Goal: Task Accomplishment & Management: Use online tool/utility

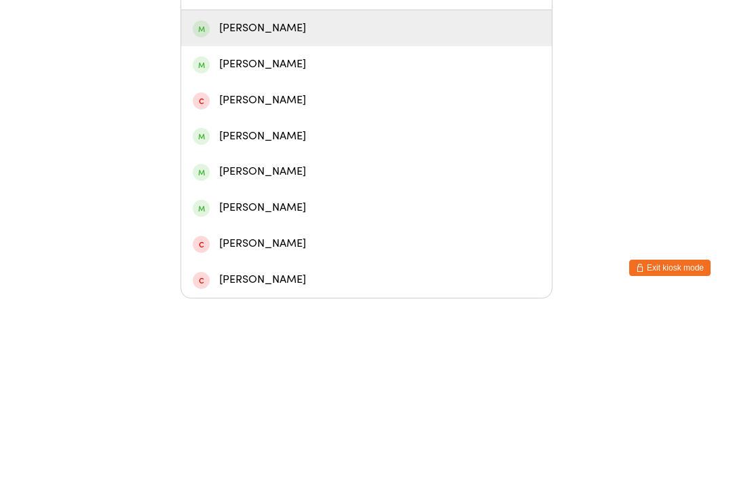
type input "Abby"
click at [240, 221] on div "[PERSON_NAME]" at bounding box center [367, 230] width 348 height 18
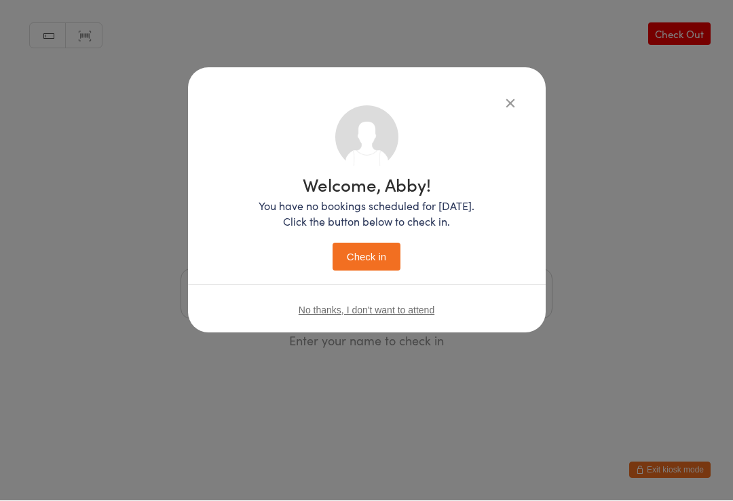
click at [364, 261] on button "Check in" at bounding box center [367, 257] width 68 height 28
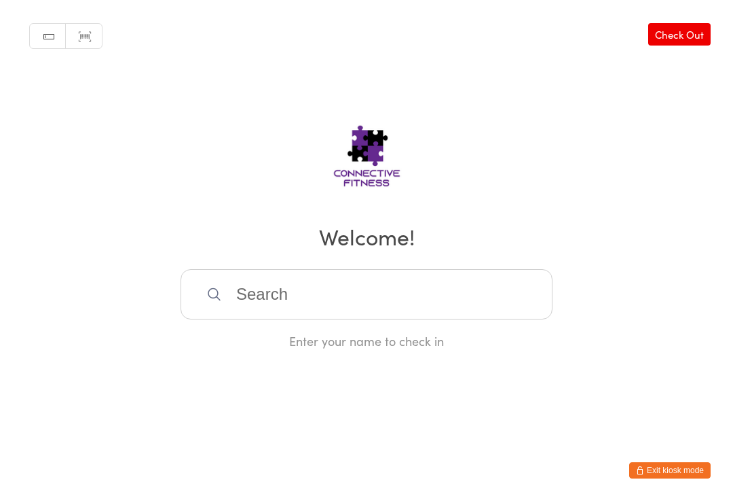
click at [376, 314] on input "search" at bounding box center [367, 294] width 372 height 50
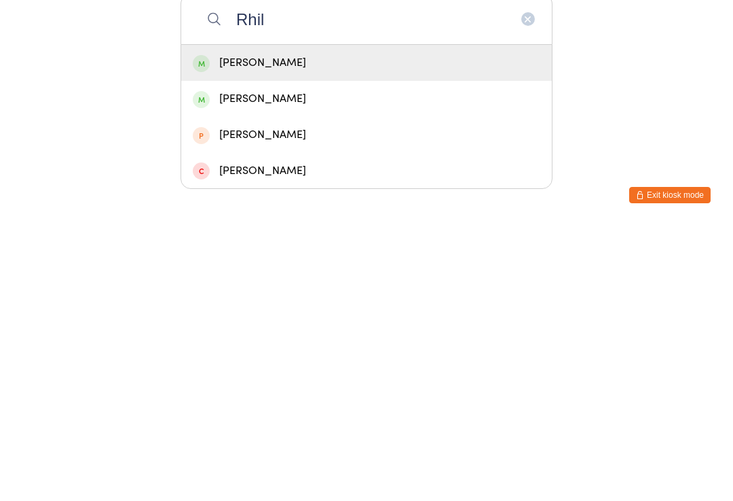
type input "Rhil"
click at [376, 329] on div "[PERSON_NAME]" at bounding box center [367, 338] width 348 height 18
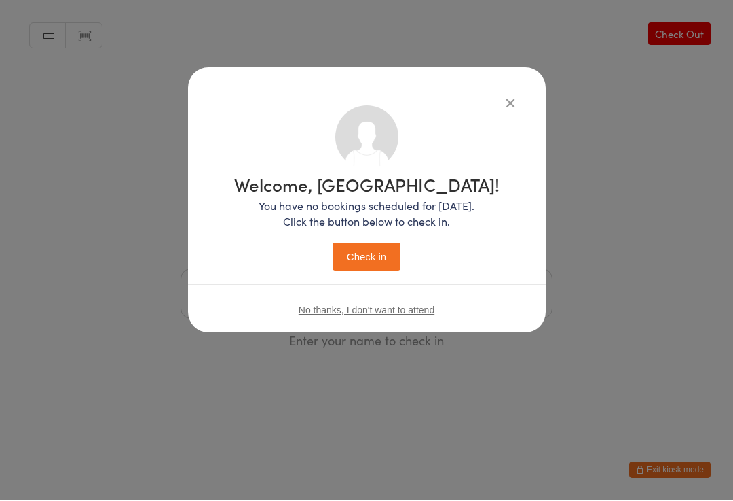
click at [382, 252] on button "Check in" at bounding box center [367, 257] width 68 height 28
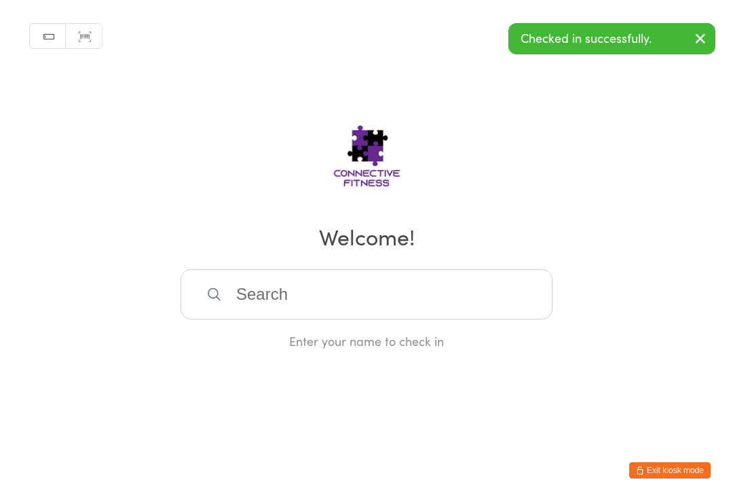
click at [329, 292] on input "search" at bounding box center [367, 294] width 372 height 50
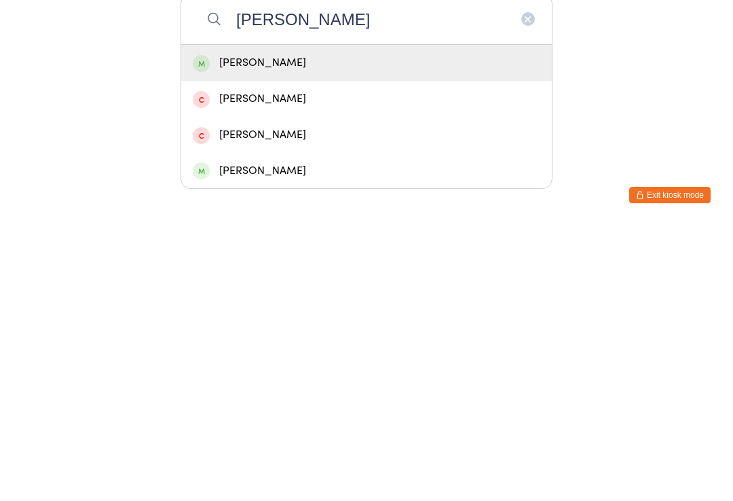
type input "[PERSON_NAME]"
click at [371, 329] on div "[PERSON_NAME]" at bounding box center [367, 338] width 348 height 18
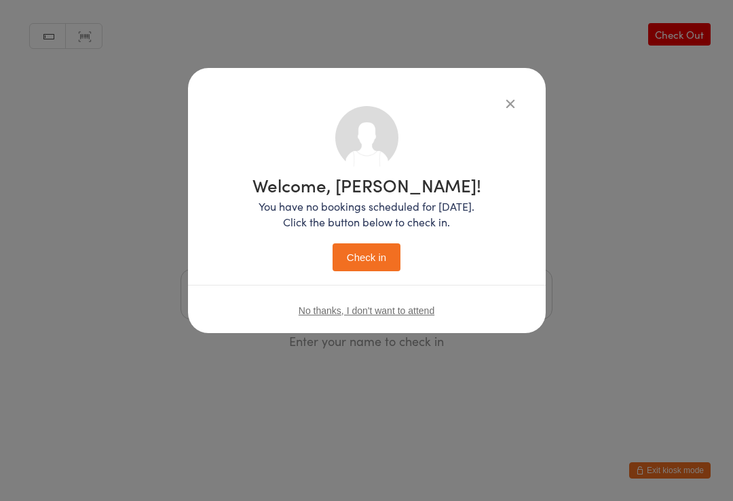
click at [373, 252] on button "Check in" at bounding box center [367, 257] width 68 height 28
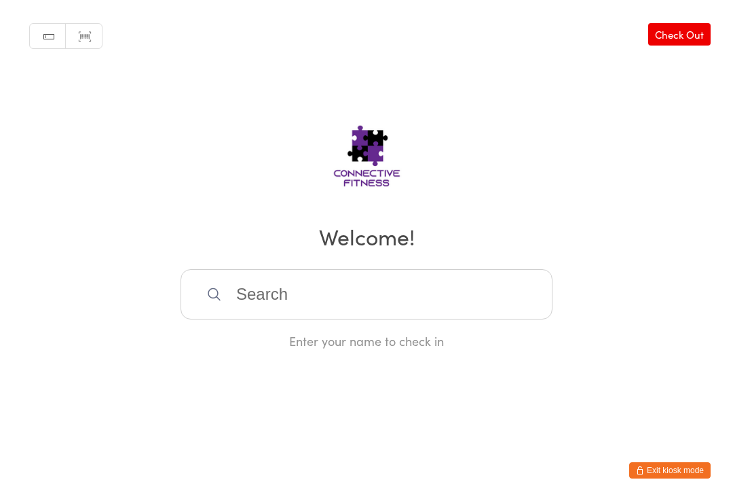
click at [329, 313] on input "search" at bounding box center [367, 294] width 372 height 50
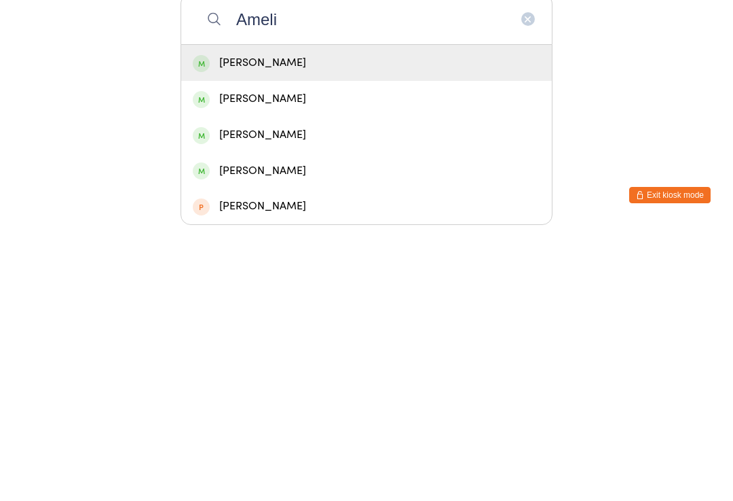
type input "Ameli"
click at [321, 329] on div "[PERSON_NAME]" at bounding box center [367, 338] width 348 height 18
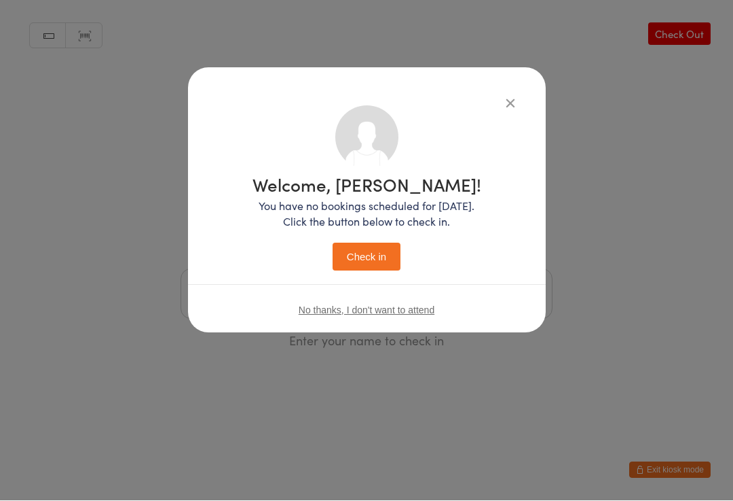
click at [376, 257] on button "Check in" at bounding box center [367, 257] width 68 height 28
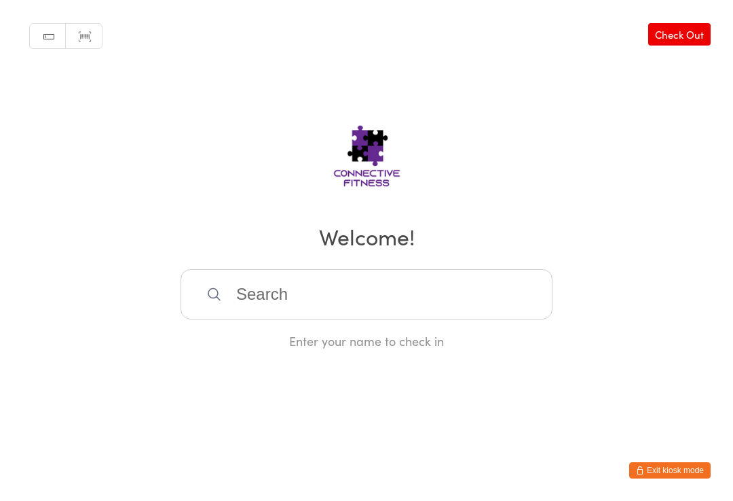
click at [234, 315] on input "search" at bounding box center [367, 294] width 372 height 50
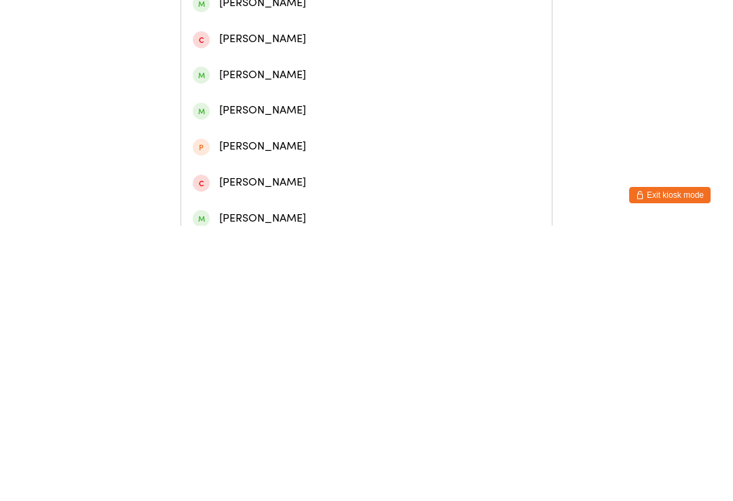
type input "[PERSON_NAME]"
click at [235, 213] on div "[PERSON_NAME]" at bounding box center [367, 206] width 348 height 18
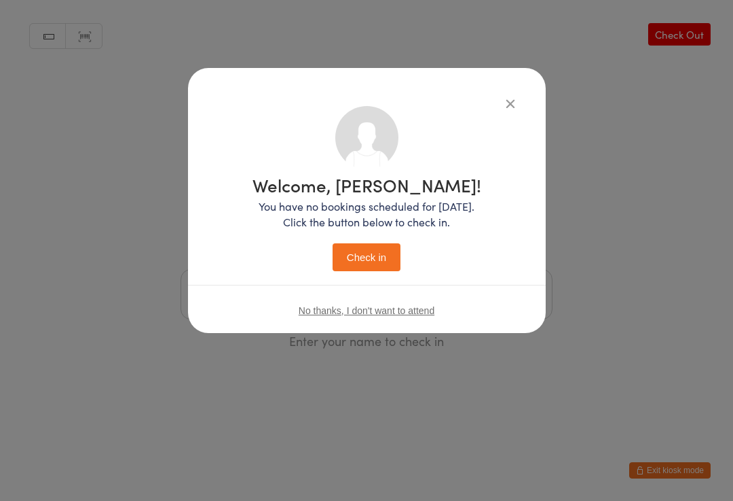
click at [353, 254] on button "Check in" at bounding box center [367, 257] width 68 height 28
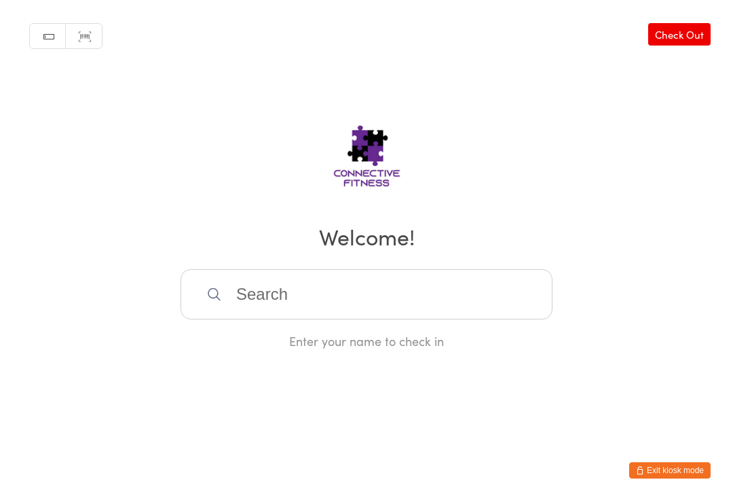
click at [283, 291] on input "search" at bounding box center [367, 294] width 372 height 50
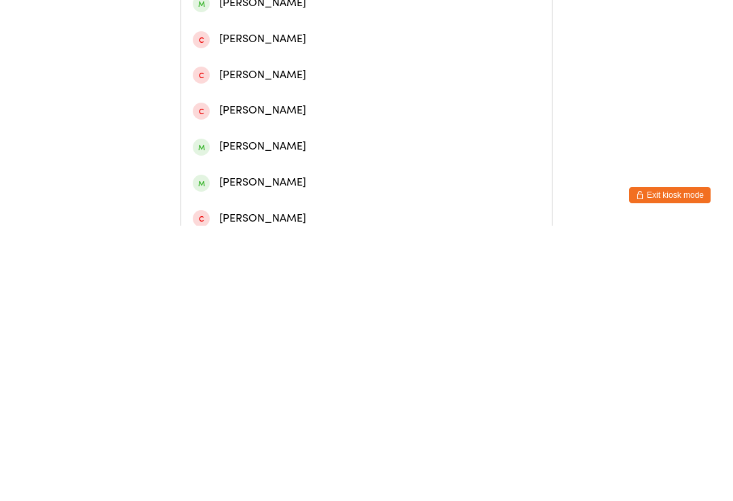
type input "Son"
click at [246, 72] on div "[PERSON_NAME] Song" at bounding box center [367, 63] width 348 height 18
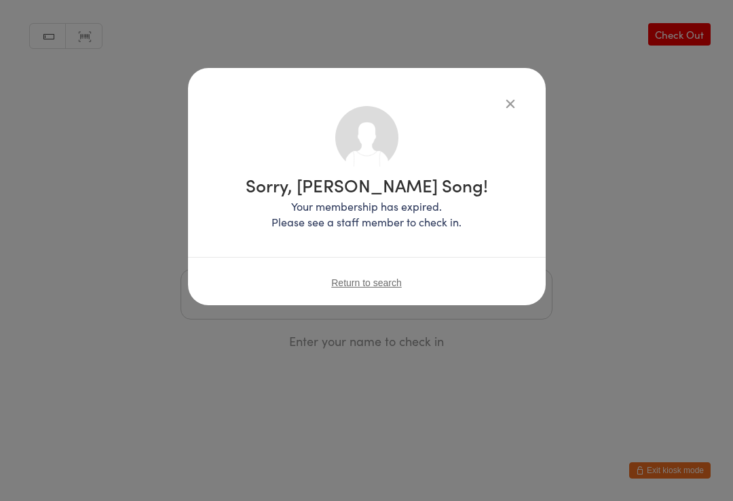
click at [515, 60] on div "Sorry, [PERSON_NAME] Song! Your membership has expired. Please see a staff memb…" at bounding box center [366, 250] width 733 height 501
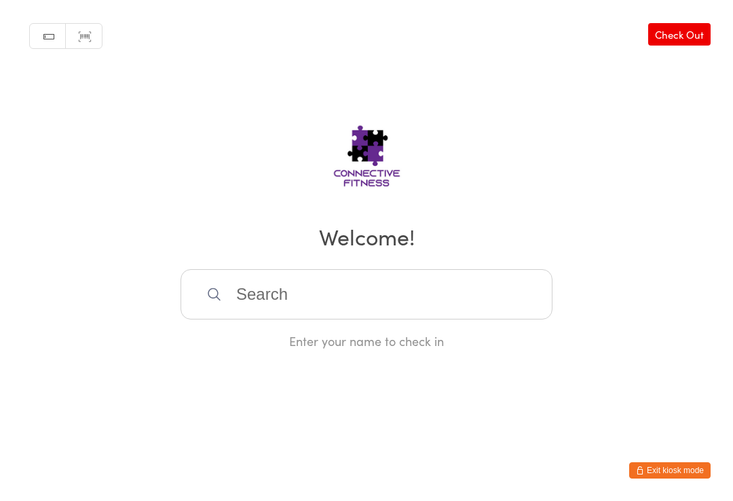
click at [496, 103] on div "Manual search Scanner input Check Out Welcome! Enter your name to check in" at bounding box center [366, 174] width 733 height 349
click at [242, 287] on input "search" at bounding box center [367, 294] width 372 height 50
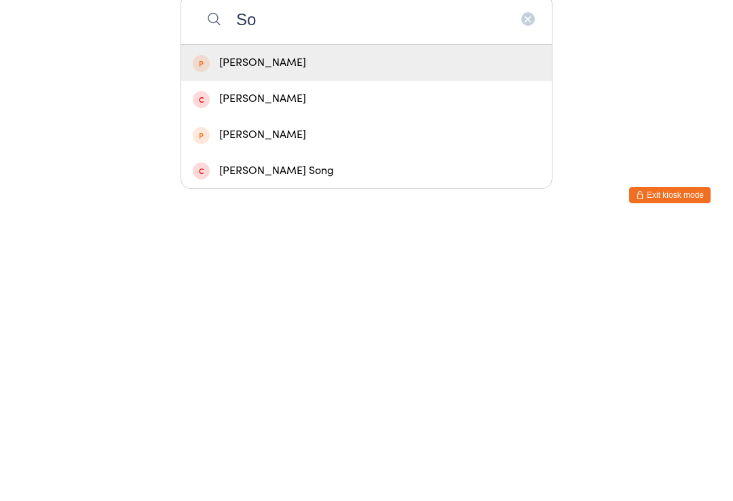
type input "So"
click at [283, 329] on div "[PERSON_NAME]" at bounding box center [367, 338] width 348 height 18
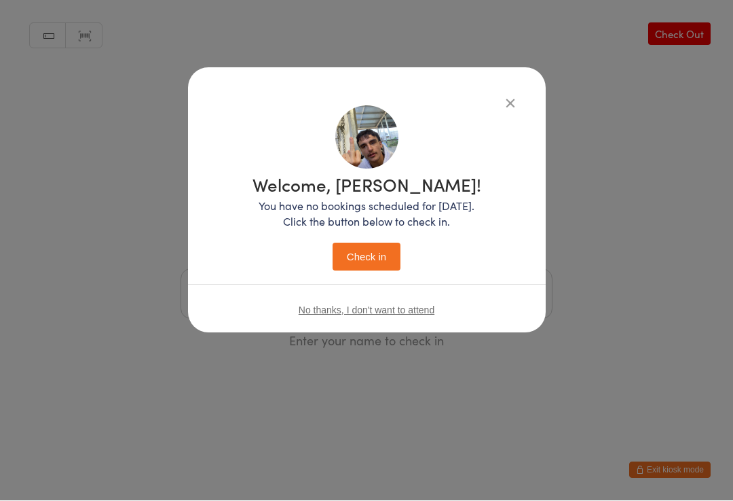
click at [333, 228] on p "You have no bookings scheduled for [DATE]. Click the button below to check in." at bounding box center [367, 213] width 229 height 31
click at [374, 263] on button "Check in" at bounding box center [367, 257] width 68 height 28
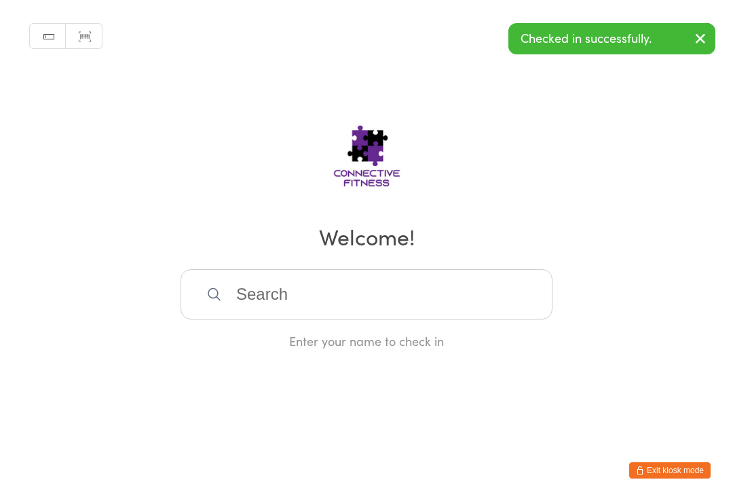
click at [266, 319] on input "search" at bounding box center [367, 294] width 372 height 50
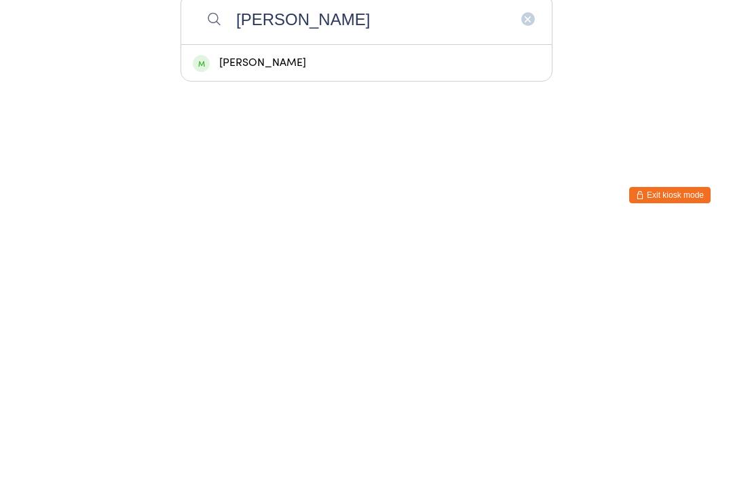
type input "[PERSON_NAME]"
click at [248, 320] on div "[PERSON_NAME]" at bounding box center [366, 338] width 371 height 36
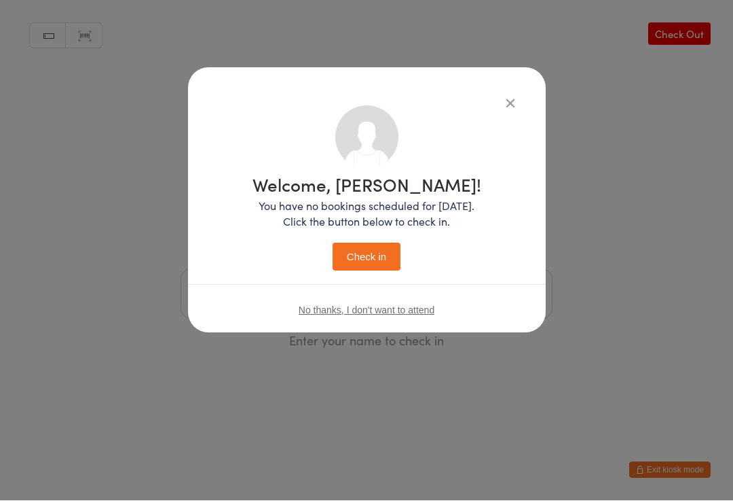
click at [384, 268] on button "Check in" at bounding box center [367, 257] width 68 height 28
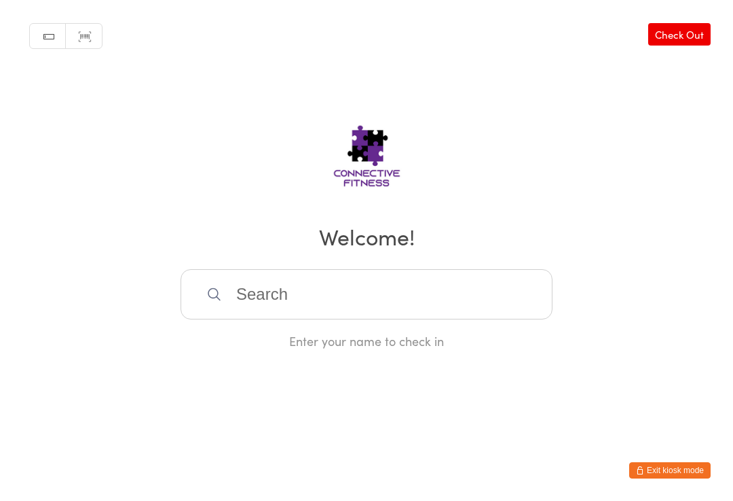
click at [319, 278] on input "search" at bounding box center [367, 294] width 372 height 50
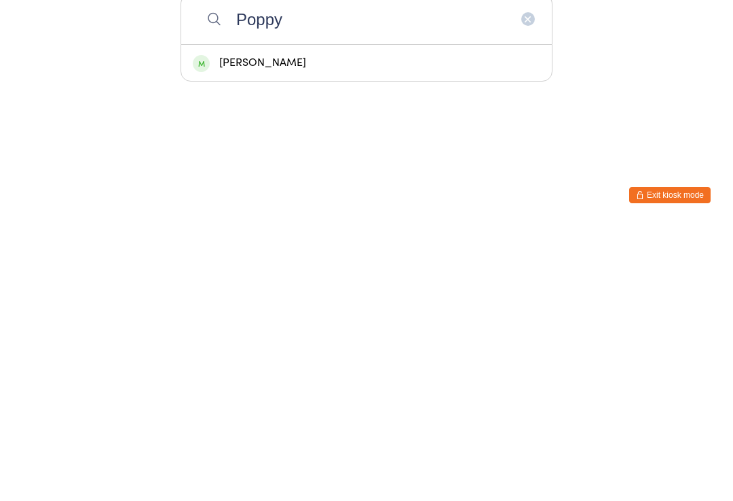
type input "Poppy"
click at [355, 329] on div "[PERSON_NAME]" at bounding box center [367, 338] width 348 height 18
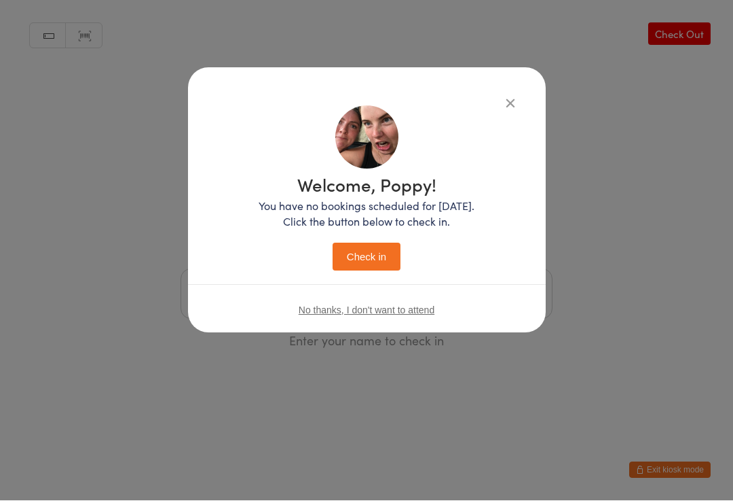
click at [371, 243] on button "Check in" at bounding box center [367, 257] width 68 height 28
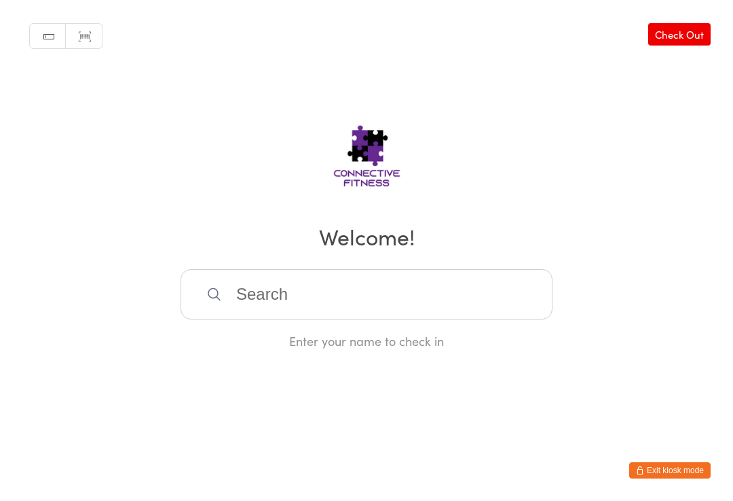
click at [369, 305] on input "search" at bounding box center [367, 294] width 372 height 50
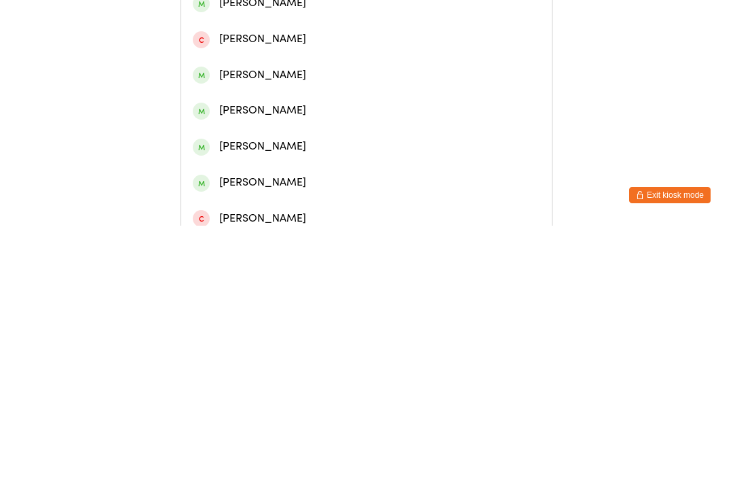
type input "[PERSON_NAME]"
click at [304, 67] on div "[PERSON_NAME]" at bounding box center [367, 63] width 348 height 18
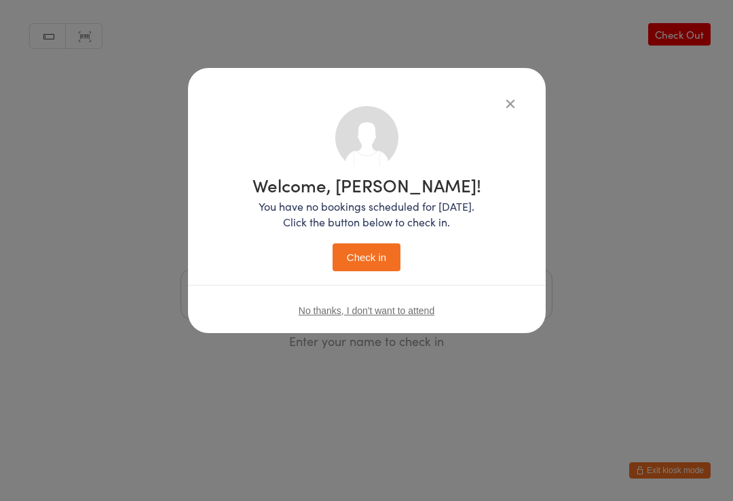
click at [365, 253] on button "Check in" at bounding box center [367, 257] width 68 height 28
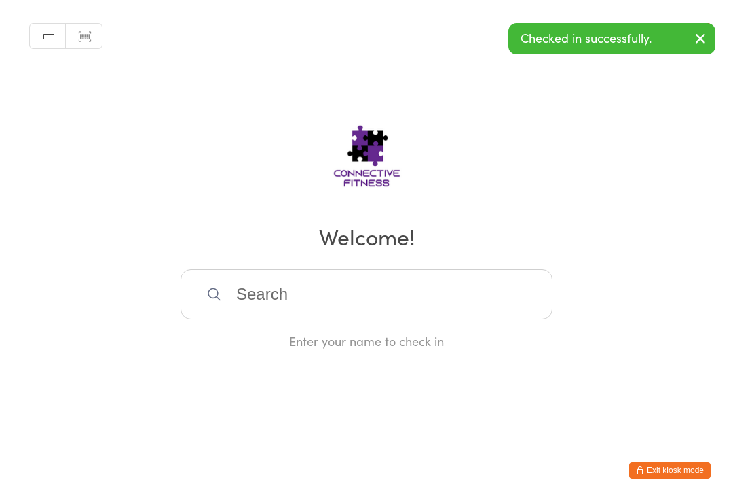
click at [357, 317] on input "search" at bounding box center [367, 294] width 372 height 50
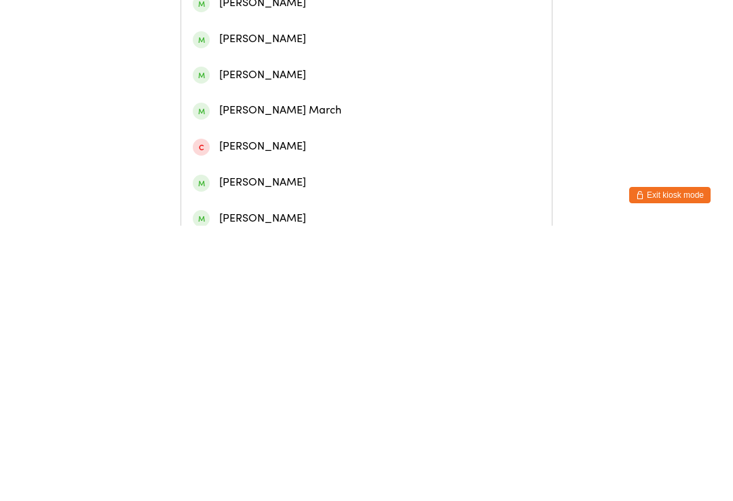
type input "Marli"
click at [305, 103] on div "[PERSON_NAME]" at bounding box center [367, 99] width 348 height 18
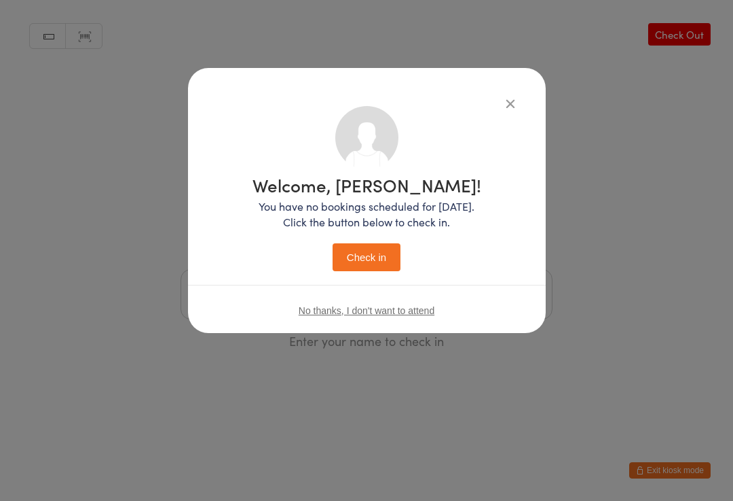
click at [393, 255] on button "Check in" at bounding box center [367, 257] width 68 height 28
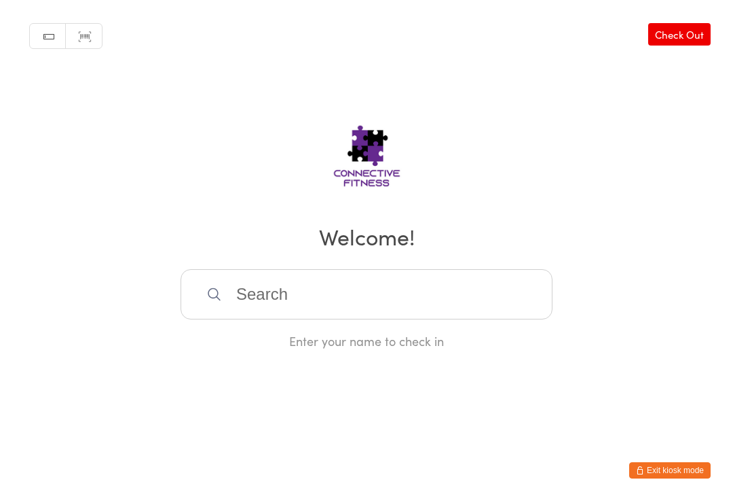
click at [244, 297] on input "search" at bounding box center [367, 294] width 372 height 50
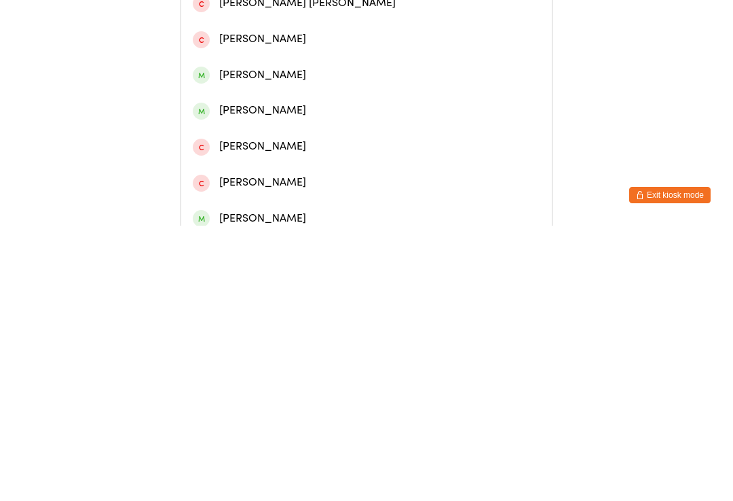
type input "[PERSON_NAME]"
click at [295, 103] on div "[PERSON_NAME]" at bounding box center [367, 99] width 348 height 18
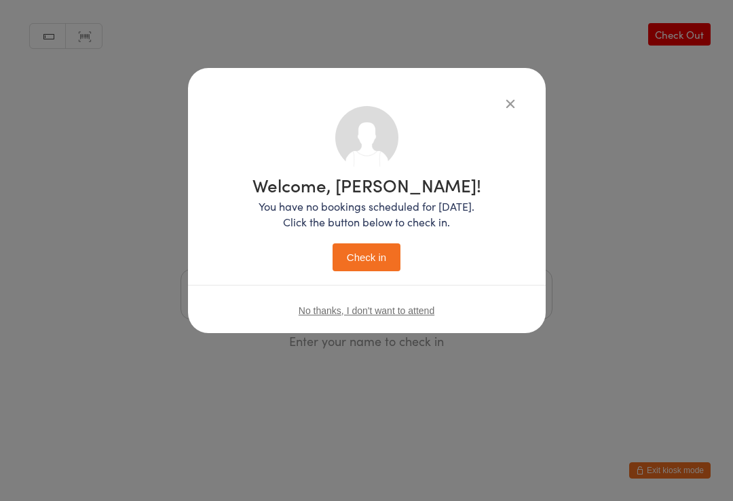
click at [374, 253] on button "Check in" at bounding box center [367, 257] width 68 height 28
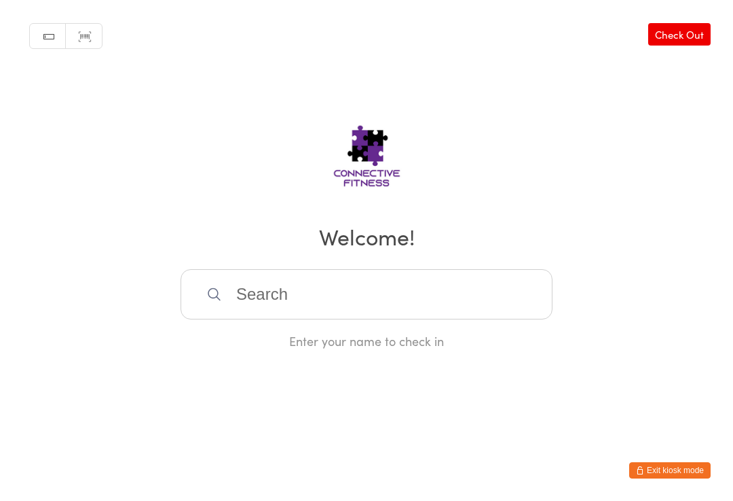
click at [474, 306] on input "search" at bounding box center [367, 294] width 372 height 50
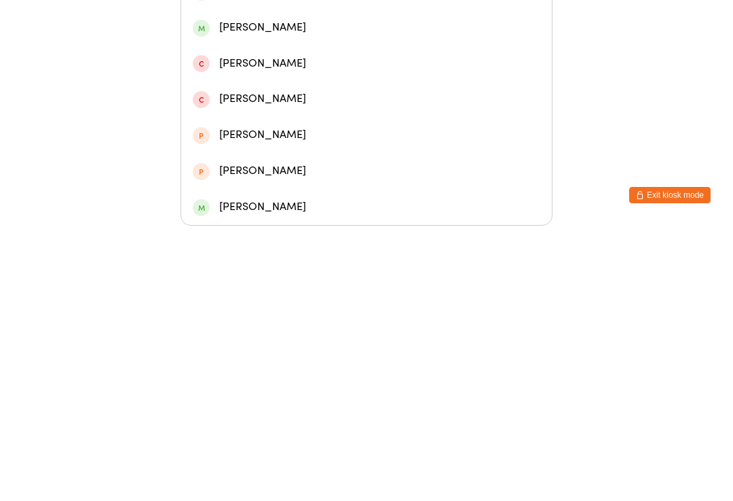
type input "Kiara"
click at [336, 293] on div "[PERSON_NAME]" at bounding box center [367, 302] width 348 height 18
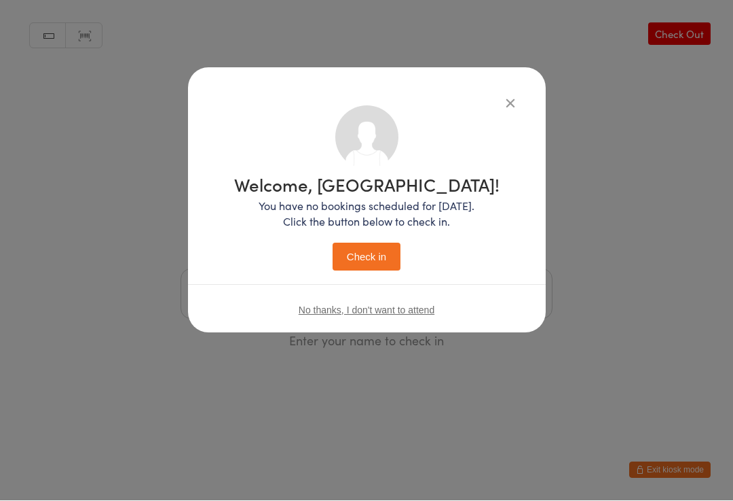
click at [377, 264] on button "Check in" at bounding box center [367, 257] width 68 height 28
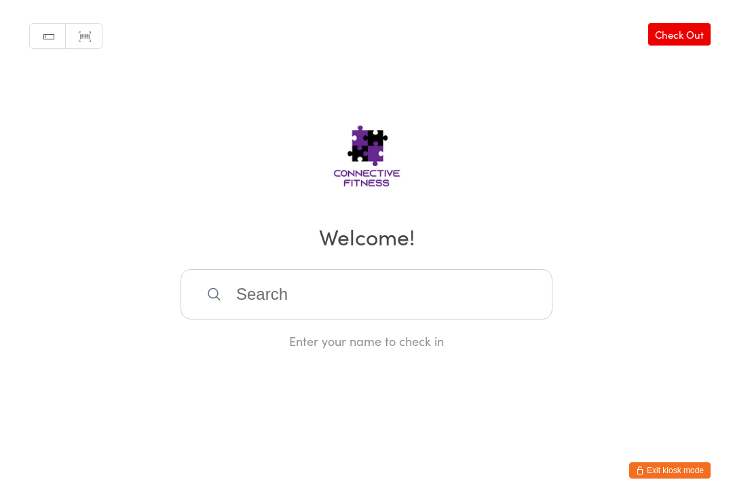
click at [274, 302] on input "search" at bounding box center [367, 294] width 372 height 50
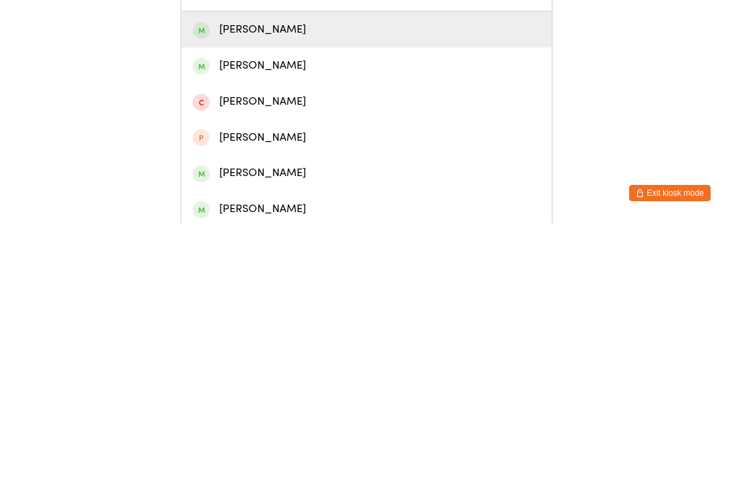
scroll to position [32, 0]
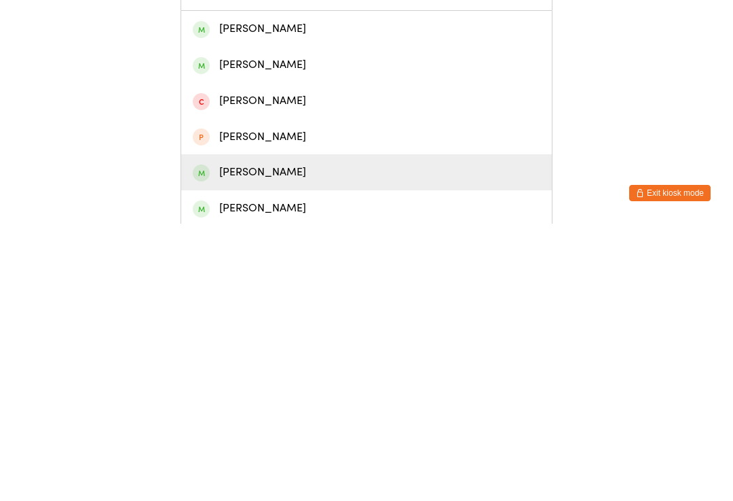
type input "Dyl"
click at [285, 440] on div "[PERSON_NAME]" at bounding box center [367, 449] width 348 height 18
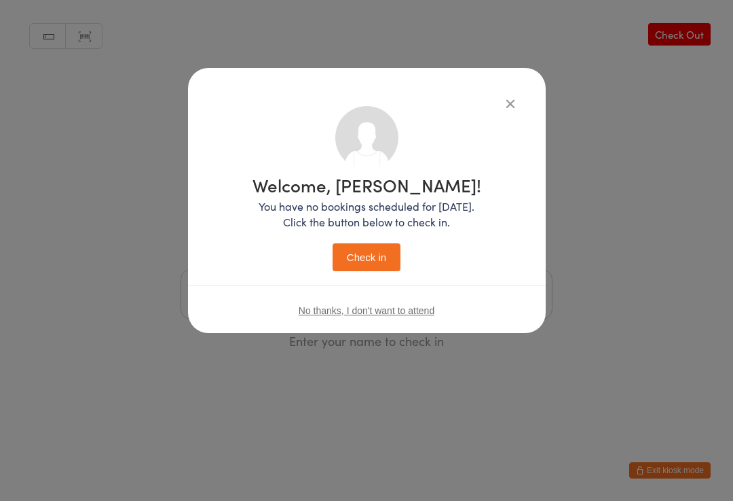
click at [391, 254] on button "Check in" at bounding box center [367, 257] width 68 height 28
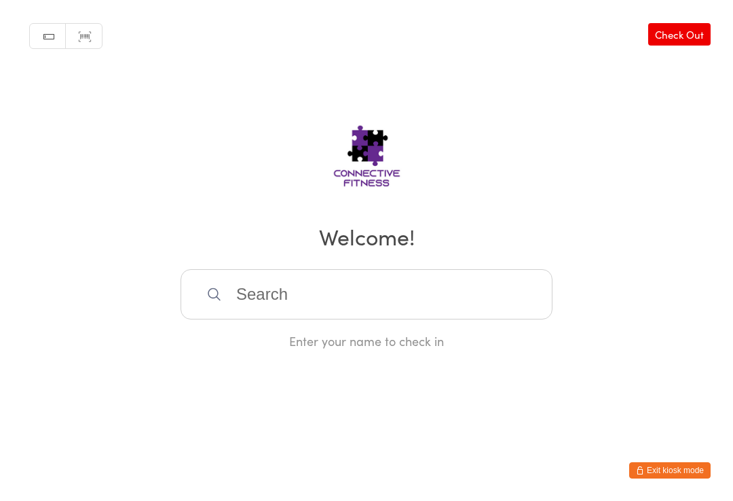
click at [357, 291] on input "search" at bounding box center [367, 294] width 372 height 50
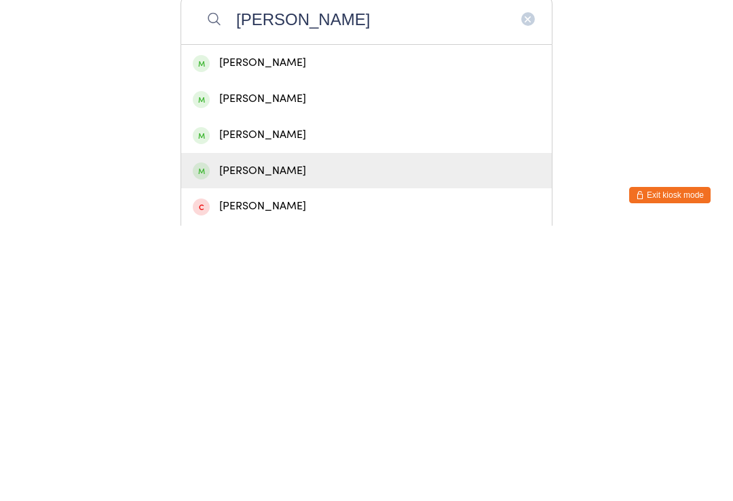
type input "[PERSON_NAME]"
click at [325, 428] on div "[PERSON_NAME]" at bounding box center [366, 446] width 371 height 36
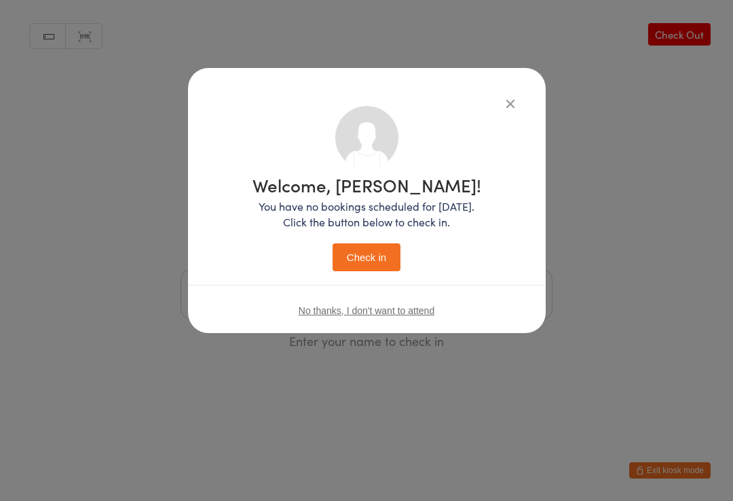
click at [377, 240] on div "Welcome, [PERSON_NAME]! You have no bookings scheduled for [DATE]. Click the bu…" at bounding box center [367, 223] width 229 height 95
click at [371, 266] on button "Check in" at bounding box center [367, 257] width 68 height 28
